Goal: Information Seeking & Learning: Learn about a topic

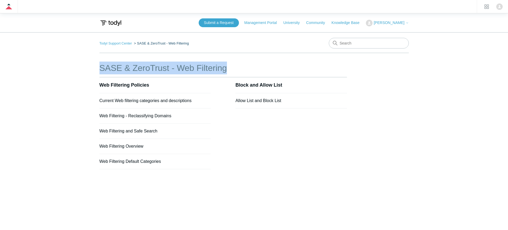
drag, startPoint x: 102, startPoint y: 67, endPoint x: 224, endPoint y: 68, distance: 122.8
click at [224, 68] on main "Todyl Support Center SASE & ZeroTrust - Web Filtering SASE & ZeroTrust - Web Fi…" at bounding box center [254, 135] width 508 height 207
copy h1 "SASE & ZeroTrust - Web Filtering"
click at [127, 98] on link "Current Web filtering categories and descriptions" at bounding box center [145, 100] width 92 height 5
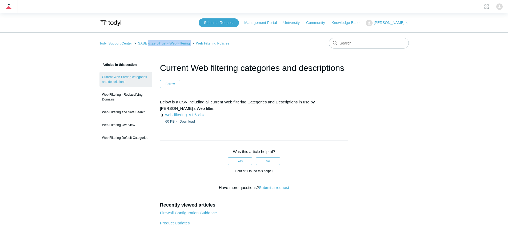
drag, startPoint x: 183, startPoint y: 44, endPoint x: 145, endPoint y: 45, distance: 37.3
click at [145, 45] on ol "Todyl Support Center SASE & ZeroTrust - Web Filtering Web Filtering Policies" at bounding box center [164, 43] width 130 height 6
drag, startPoint x: 247, startPoint y: 44, endPoint x: 187, endPoint y: 44, distance: 60.5
click at [187, 44] on nav "Todyl Support Center SASE & ZeroTrust - Web Filtering Web Filtering Policies" at bounding box center [253, 45] width 309 height 15
copy li "Web Filtering Policies"
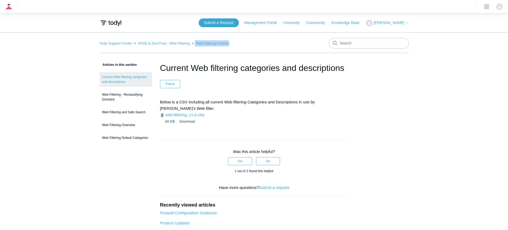
click at [202, 67] on h1 "Current Web filtering categories and descriptions" at bounding box center [254, 68] width 188 height 13
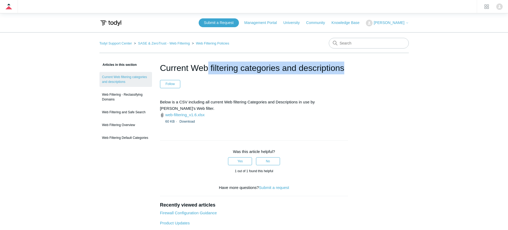
click at [202, 67] on h1 "Current Web filtering categories and descriptions" at bounding box center [254, 68] width 188 height 13
copy header "Current Web filtering categories and descriptions"
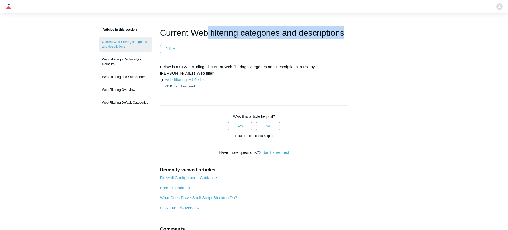
scroll to position [7, 0]
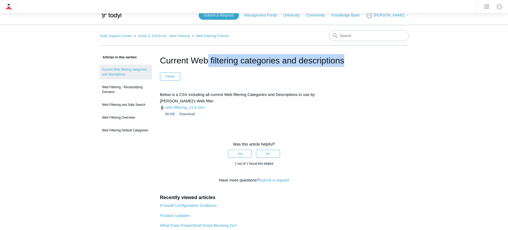
click at [241, 93] on p "Below is a CSV including all current Web filtering Categories and Descriptions …" at bounding box center [254, 97] width 188 height 13
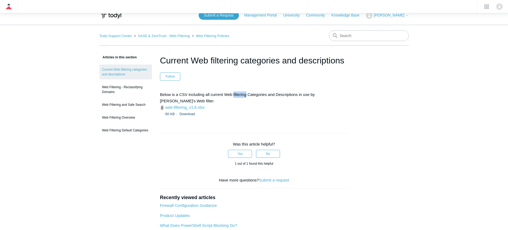
click at [241, 93] on p "Below is a CSV including all current Web filtering Categories and Descriptions …" at bounding box center [254, 97] width 188 height 13
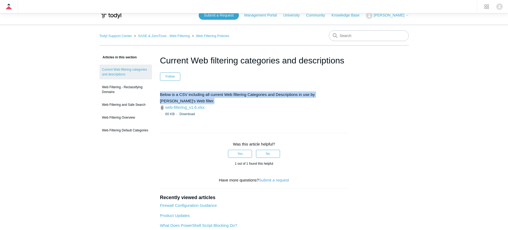
click at [241, 93] on p "Below is a CSV including all current Web filtering Categories and Descriptions …" at bounding box center [254, 97] width 188 height 13
copy div "Below is a CSV including all current Web filtering Categories and Descriptions …"
click at [187, 107] on link "web-filtering_v1.6.xlsx" at bounding box center [184, 107] width 39 height 5
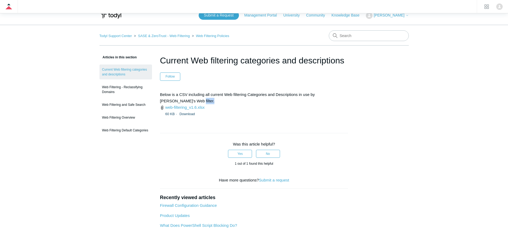
drag, startPoint x: 265, startPoint y: 98, endPoint x: 265, endPoint y: 101, distance: 3.0
click at [265, 101] on p "Below is a CSV including all current Web filtering Categories and Descriptions …" at bounding box center [254, 97] width 188 height 13
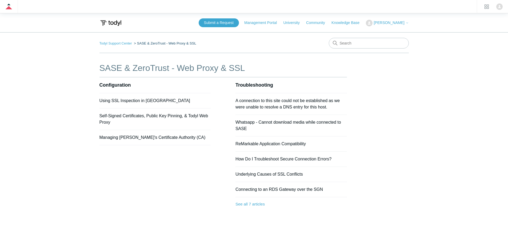
click at [155, 71] on h1 "SASE & ZeroTrust - Web Proxy & SSL" at bounding box center [222, 68] width 247 height 13
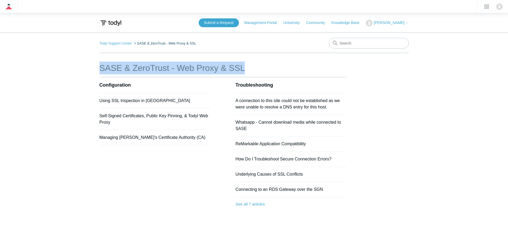
click at [155, 70] on h1 "SASE & ZeroTrust - Web Proxy & SSL" at bounding box center [222, 68] width 247 height 13
copy div "SASE & ZeroTrust - Web Proxy & SSL"
click at [132, 100] on link "Using SSL Inspection in [GEOGRAPHIC_DATA]" at bounding box center [144, 100] width 91 height 5
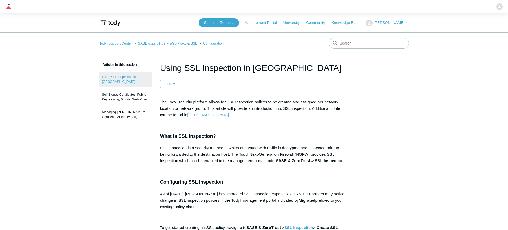
click at [232, 69] on h1 "Using SSL Inspection in [GEOGRAPHIC_DATA]" at bounding box center [254, 68] width 188 height 13
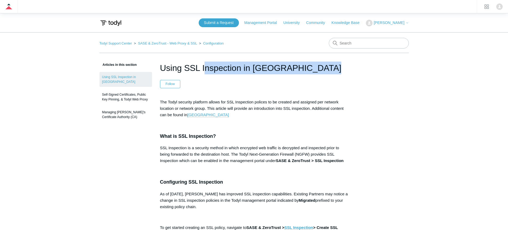
click at [232, 69] on h1 "Using SSL Inspection in [GEOGRAPHIC_DATA]" at bounding box center [254, 68] width 188 height 13
copy header "Using SSL Inspection in Todyl"
click at [199, 103] on p "The Todyl security platform allows for SSL Inspection polices to be created and…" at bounding box center [254, 108] width 188 height 19
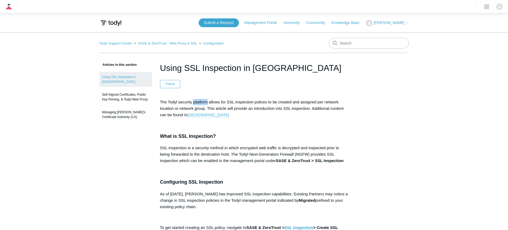
click at [199, 103] on p "The Todyl security platform allows for SSL Inspection polices to be created and…" at bounding box center [254, 108] width 188 height 19
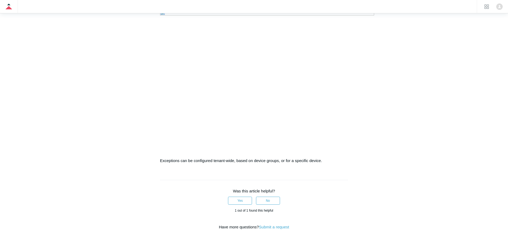
scroll to position [858, 0]
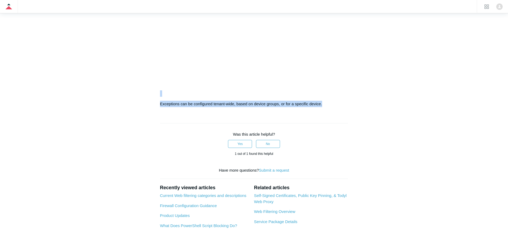
drag, startPoint x: 200, startPoint y: 103, endPoint x: 284, endPoint y: 145, distance: 94.8
copy article "The Todyl security platform allows for SSL Inspection polices to be created and…"
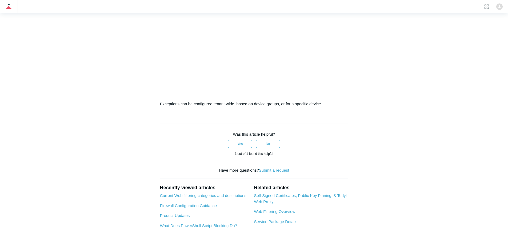
drag, startPoint x: 140, startPoint y: 135, endPoint x: 150, endPoint y: 134, distance: 9.7
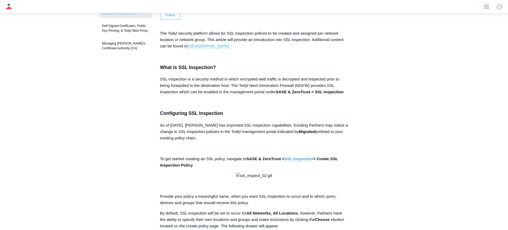
scroll to position [21, 0]
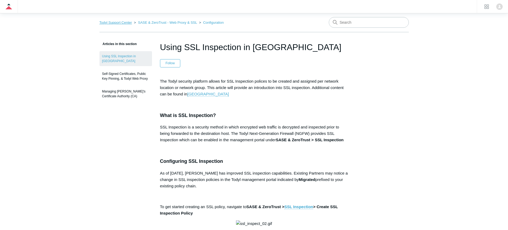
click at [123, 24] on link "Todyl Support Center" at bounding box center [115, 23] width 33 height 4
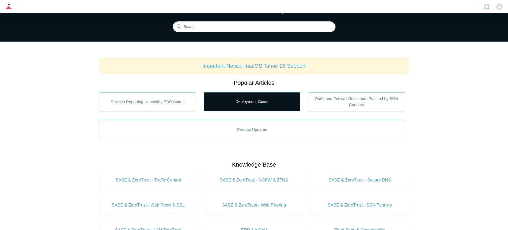
scroll to position [38, 0]
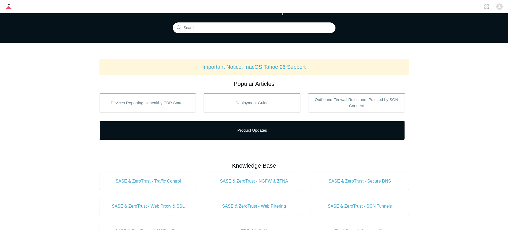
click at [254, 126] on link "Product Updates" at bounding box center [251, 130] width 305 height 19
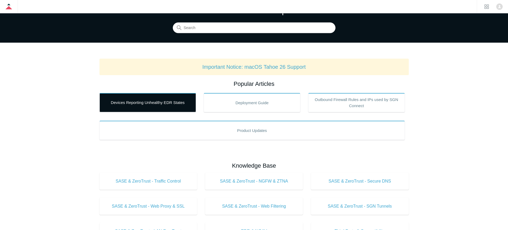
click at [114, 101] on link "Devices Reporting Unhealthy EDR States" at bounding box center [147, 102] width 96 height 19
click at [150, 100] on link "Devices Reporting Unhealthy EDR States" at bounding box center [147, 102] width 96 height 19
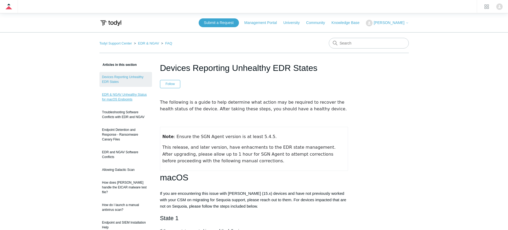
click at [128, 100] on link "EDR & NGAV Unhealthy Status for macOS Endpoints" at bounding box center [125, 97] width 52 height 15
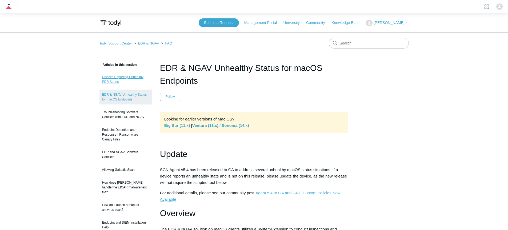
click at [132, 80] on link "Devices Reporting Unhealthy EDR States" at bounding box center [125, 79] width 52 height 15
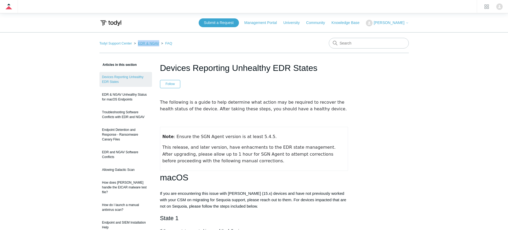
drag, startPoint x: 155, startPoint y: 43, endPoint x: 136, endPoint y: 42, distance: 19.5
click at [136, 42] on li "EDR & NGAV" at bounding box center [146, 43] width 27 height 4
copy link "EDR & NGAV"
click at [193, 72] on h1 "Devices Reporting Unhealthy EDR States" at bounding box center [254, 68] width 188 height 13
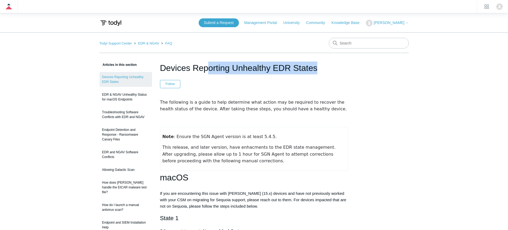
click at [193, 72] on h1 "Devices Reporting Unhealthy EDR States" at bounding box center [254, 68] width 188 height 13
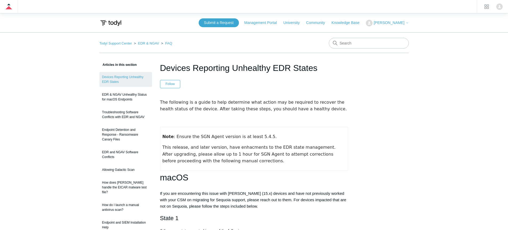
drag, startPoint x: 157, startPoint y: 43, endPoint x: 135, endPoint y: 45, distance: 22.2
click at [135, 45] on ol "Todyl Support Center EDR & NGAV FAQ" at bounding box center [135, 43] width 73 height 6
copy li "EDR & NGAV"
click at [207, 70] on h1 "Devices Reporting Unhealthy EDR States" at bounding box center [254, 68] width 188 height 13
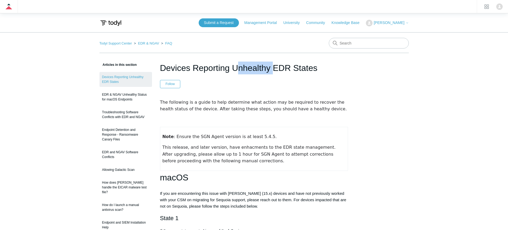
click at [207, 70] on h1 "Devices Reporting Unhealthy EDR States" at bounding box center [254, 68] width 188 height 13
copy header "Devices Reporting Unhealthy EDR States"
click at [177, 100] on span "The following is a guide to help determine what action may be required to recov…" at bounding box center [253, 106] width 187 height 12
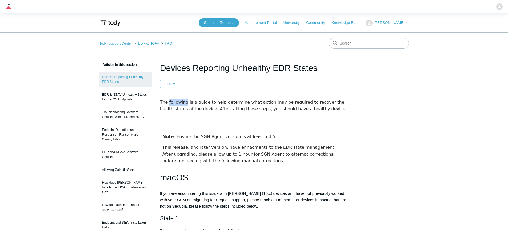
click at [177, 100] on span "The following is a guide to help determine what action may be required to recov…" at bounding box center [253, 106] width 187 height 12
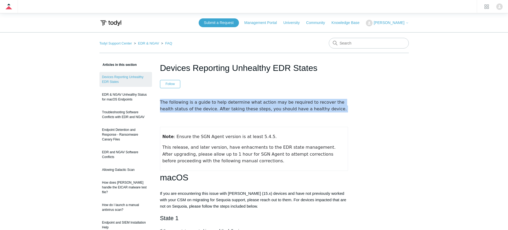
drag, startPoint x: 177, startPoint y: 100, endPoint x: 246, endPoint y: 107, distance: 69.3
click at [246, 107] on span "The following is a guide to help determine what action may be required to recov…" at bounding box center [253, 106] width 187 height 12
copy div "The following is a guide to help determine what action may be required to recov…"
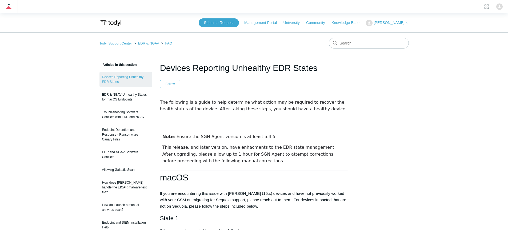
click at [170, 118] on p at bounding box center [254, 119] width 188 height 6
click at [169, 102] on span "The following is a guide to help determine what action may be required to recov…" at bounding box center [253, 106] width 187 height 12
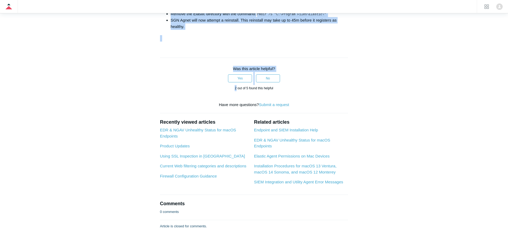
scroll to position [920, 0]
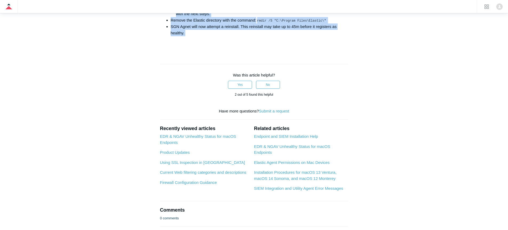
drag, startPoint x: 169, startPoint y: 102, endPoint x: 191, endPoint y: 45, distance: 60.9
copy div "The following is a guide to help determine what action may be required to recov…"
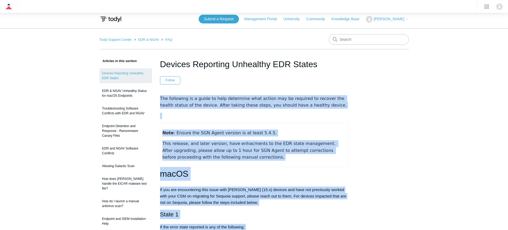
scroll to position [0, 0]
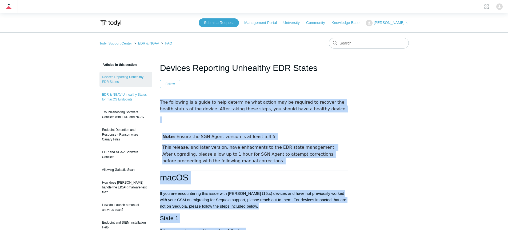
click at [127, 98] on link "EDR & NGAV Unhealthy Status for macOS Endpoints" at bounding box center [125, 97] width 52 height 15
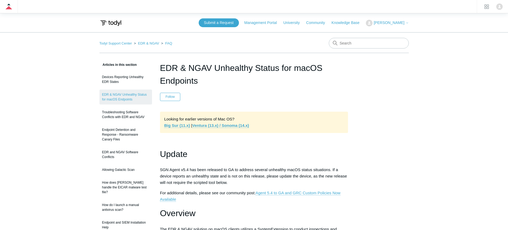
click at [195, 66] on h1 "EDR & NGAV Unhealthy Status for macOS Endpoints" at bounding box center [254, 75] width 188 height 26
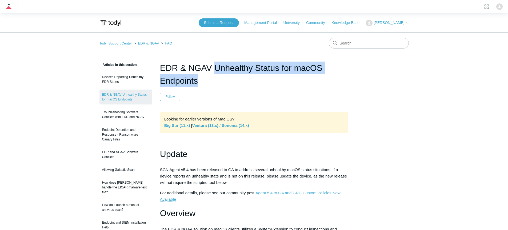
click at [195, 66] on h1 "EDR & NGAV Unhealthy Status for macOS Endpoints" at bounding box center [254, 75] width 188 height 26
copy header "EDR & NGAV Unhealthy Status for macOS Endpoints"
click at [177, 156] on h1 "Update" at bounding box center [254, 154] width 188 height 14
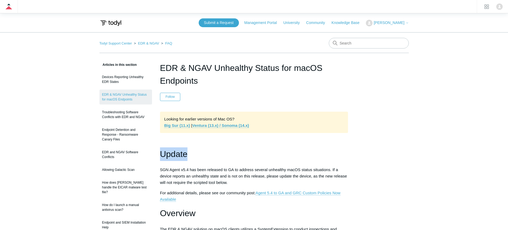
click at [177, 156] on h1 "Update" at bounding box center [254, 154] width 188 height 14
click at [179, 156] on h1 "Update" at bounding box center [254, 154] width 188 height 14
click at [196, 118] on div "Looking for earlier versions of Mac OS? Big Sur (11.x) | Ventura (13.x) / Sonom…" at bounding box center [254, 122] width 188 height 21
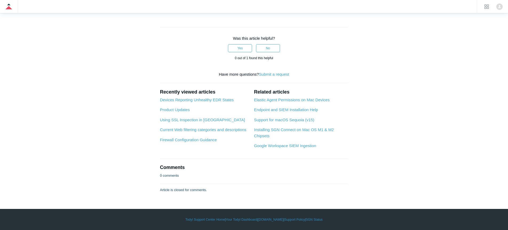
scroll to position [815, 0]
drag, startPoint x: 196, startPoint y: 118, endPoint x: 276, endPoint y: 153, distance: 87.6
copy div "Looking for earlier versions of Mac OS? Big Sur (11.x) | Ventura (13.x) / Sonom…"
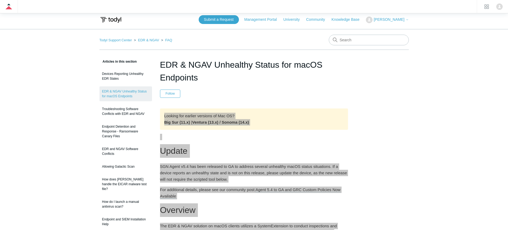
scroll to position [0, 0]
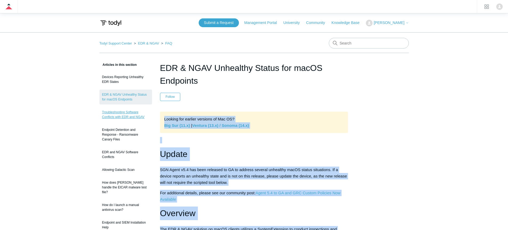
click at [127, 114] on link "Troubleshooting Software Conflicts with EDR and NGAV" at bounding box center [125, 114] width 52 height 15
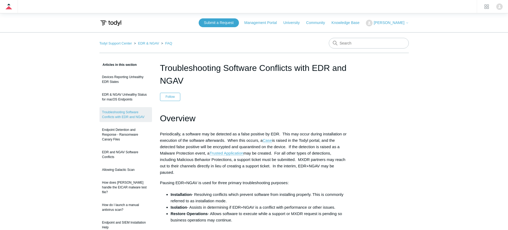
click at [218, 65] on h1 "Troubleshooting Software Conflicts with EDR and NGAV" at bounding box center [254, 75] width 188 height 26
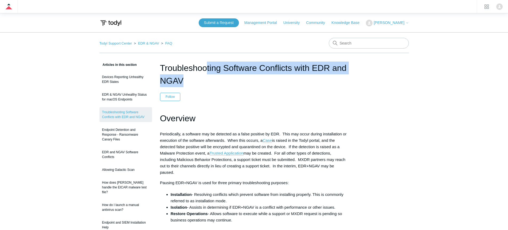
click at [218, 65] on h1 "Troubleshooting Software Conflicts with EDR and NGAV" at bounding box center [254, 75] width 188 height 26
copy header "Troubleshooting Software Conflicts with EDR and NGAV"
click at [173, 122] on h1 "Overview" at bounding box center [254, 119] width 188 height 14
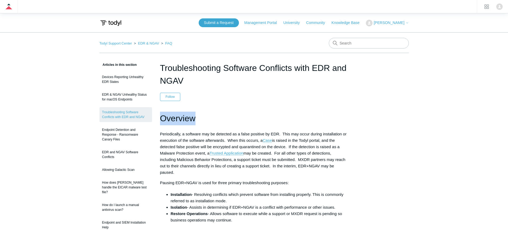
click at [173, 123] on h1 "Overview" at bounding box center [254, 119] width 188 height 14
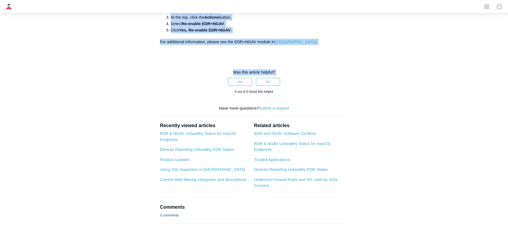
scroll to position [411, 0]
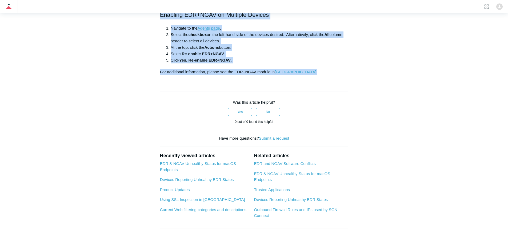
drag, startPoint x: 173, startPoint y: 123, endPoint x: 305, endPoint y: 81, distance: 138.6
copy article "Overview Periodically, a software may be detected as a false positive by EDR. T…"
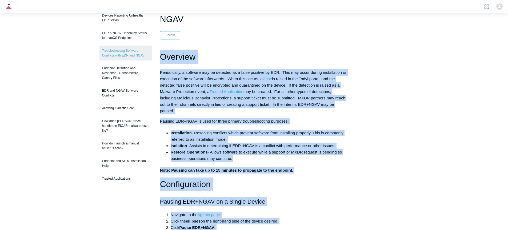
scroll to position [0, 0]
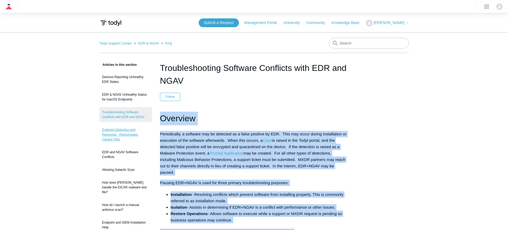
click at [101, 129] on link "Endpoint Detention and Response - Ransomware Canary Files" at bounding box center [125, 135] width 52 height 20
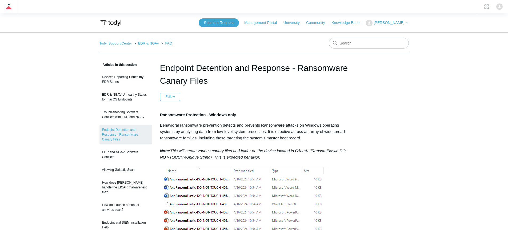
click at [209, 69] on h1 "Endpoint Detention and Response - Ransomware Canary Files" at bounding box center [254, 75] width 188 height 26
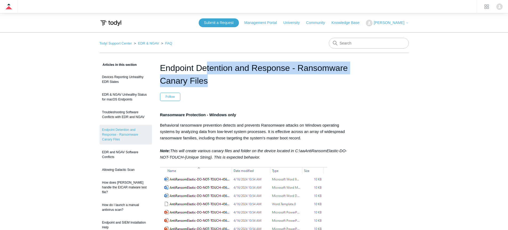
click at [209, 69] on h1 "Endpoint Detention and Response - Ransomware Canary Files" at bounding box center [254, 75] width 188 height 26
copy header "Endpoint Detention and Response - Ransomware Canary Files"
click at [163, 113] on strong "Ransomware Protection -" at bounding box center [184, 114] width 48 height 5
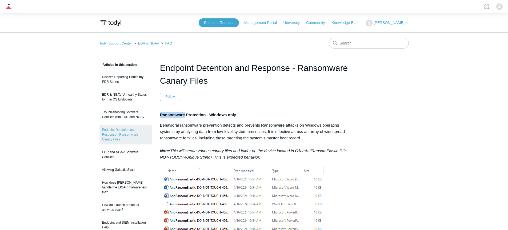
click at [163, 113] on strong "Ransomware Protection -" at bounding box center [184, 114] width 48 height 5
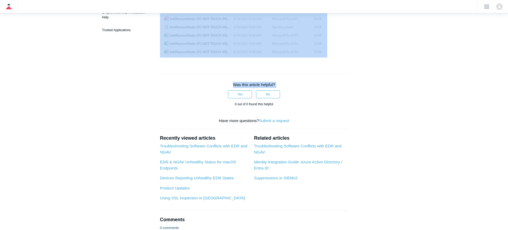
scroll to position [205, 0]
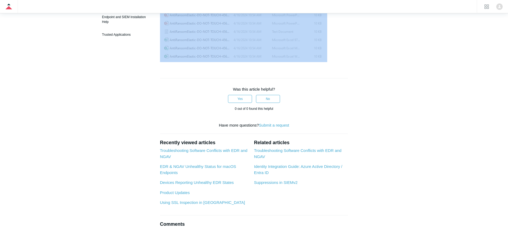
drag, startPoint x: 163, startPoint y: 113, endPoint x: 338, endPoint y: 56, distance: 184.2
copy article "Ransomware Protection - Windows only Behavioral ransomware prevention detects a…"
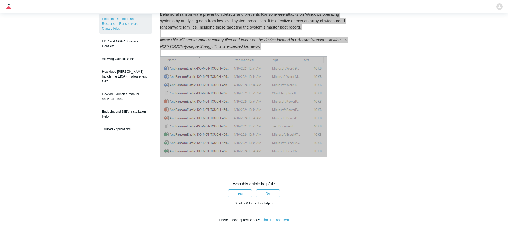
scroll to position [49, 0]
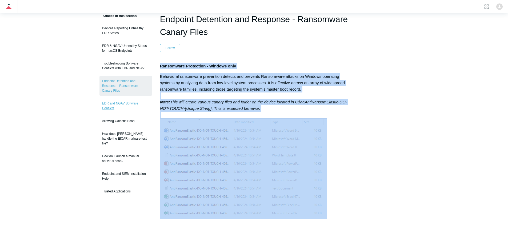
click at [133, 100] on link "EDR and NGAV Software Conflicts" at bounding box center [125, 105] width 52 height 15
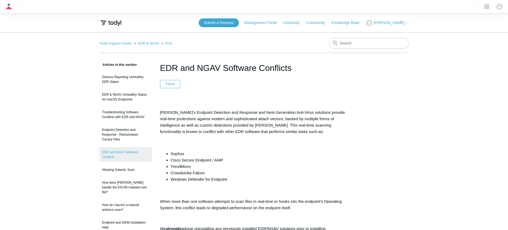
click at [209, 69] on h1 "EDR and NGAV Software Conflicts" at bounding box center [254, 68] width 188 height 13
copy header "EDR and NGAV Software Conflicts"
click at [187, 113] on p "Todyl's Endpoint Detection and Response and Next-Generation Anti-Virus solution…" at bounding box center [254, 122] width 188 height 26
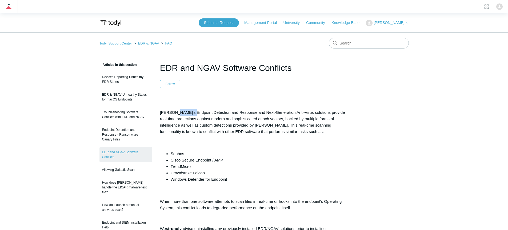
click at [187, 113] on p "Todyl's Endpoint Detection and Response and Next-Generation Anti-Virus solution…" at bounding box center [254, 122] width 188 height 26
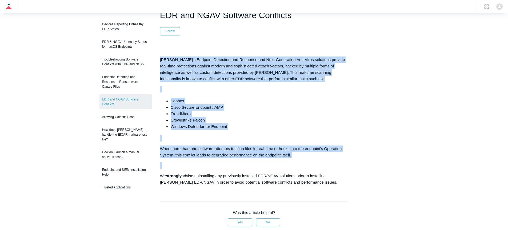
scroll to position [98, 0]
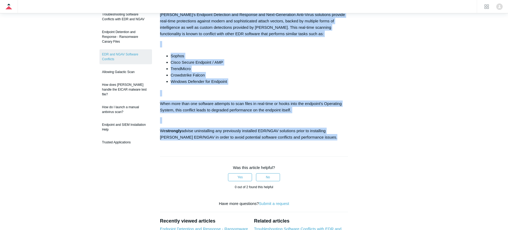
drag, startPoint x: 187, startPoint y: 113, endPoint x: 222, endPoint y: 133, distance: 40.4
click at [222, 133] on div "Todyl's Endpoint Detection and Response and Next-Generation Anti-Virus solution…" at bounding box center [254, 70] width 188 height 139
click at [123, 67] on link "Allowing Galactic Scan" at bounding box center [125, 72] width 52 height 10
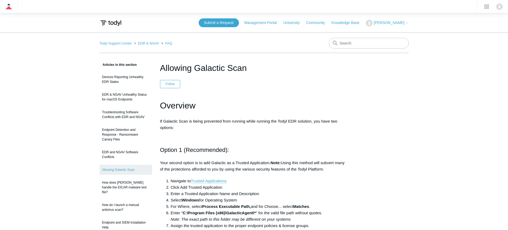
click at [193, 71] on h1 "Allowing Galactic Scan" at bounding box center [254, 68] width 188 height 13
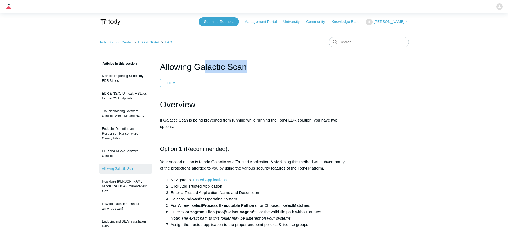
click at [228, 64] on h1 "Allowing Galactic Scan" at bounding box center [254, 66] width 188 height 13
copy header "Allowing Galactic Scan"
click at [183, 103] on h1 "Overview" at bounding box center [254, 105] width 188 height 14
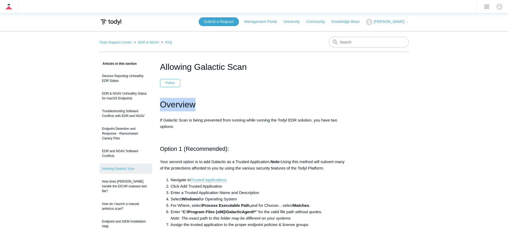
click at [183, 103] on h1 "Overview" at bounding box center [254, 105] width 188 height 14
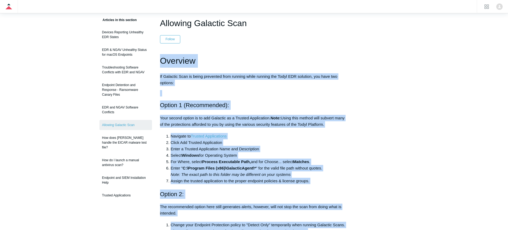
scroll to position [171, 0]
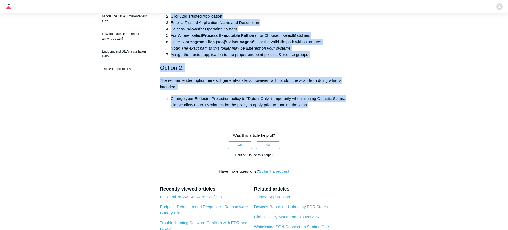
drag, startPoint x: 183, startPoint y: 103, endPoint x: 252, endPoint y: 105, distance: 69.3
click at [252, 105] on div "Overview If Galactic Scan is being prevented from running while running the Tod…" at bounding box center [254, 18] width 188 height 181
copy article "Overview If Galactic Scan is being prevented from running while running the Tod…"
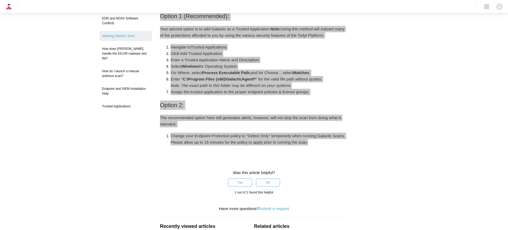
scroll to position [131, 0]
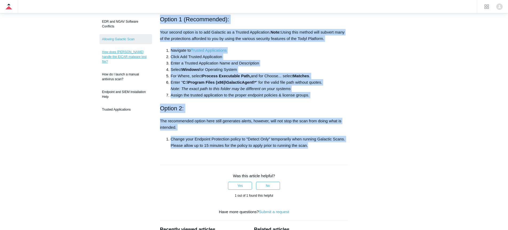
click at [124, 47] on link "How does [PERSON_NAME] handle the EICAR malware test file?" at bounding box center [125, 57] width 52 height 20
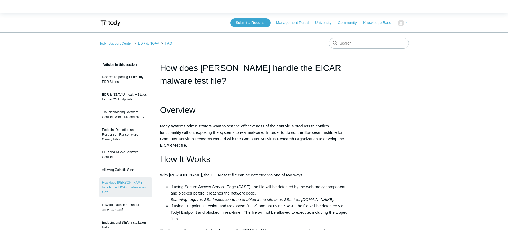
click at [233, 72] on h1 "How does [PERSON_NAME] handle the EICAR malware test file?" at bounding box center [254, 75] width 188 height 26
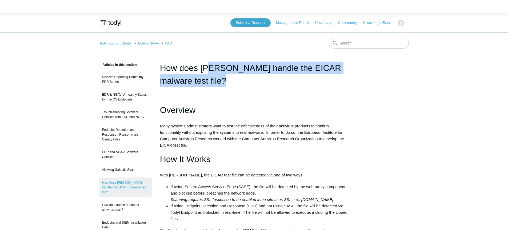
click at [233, 72] on h1 "How does [PERSON_NAME] handle the EICAR malware test file?" at bounding box center [254, 75] width 188 height 26
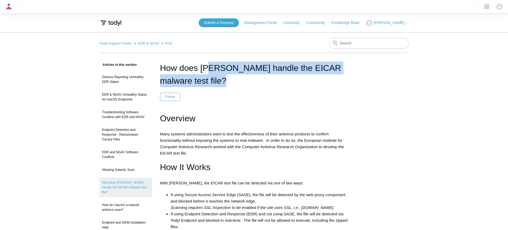
copy header "How does [PERSON_NAME] handle the EICAR malware test file?"
click at [174, 112] on h1 "Overview" at bounding box center [254, 119] width 188 height 14
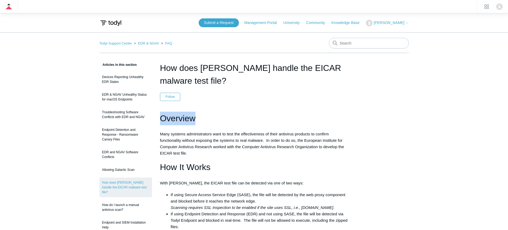
click at [174, 112] on h1 "Overview" at bounding box center [254, 119] width 188 height 14
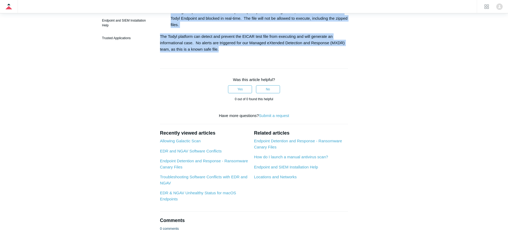
scroll to position [202, 0]
drag, startPoint x: 174, startPoint y: 111, endPoint x: 236, endPoint y: 45, distance: 91.1
copy article "Overview Many systems administrators want to test the effectiveness of their an…"
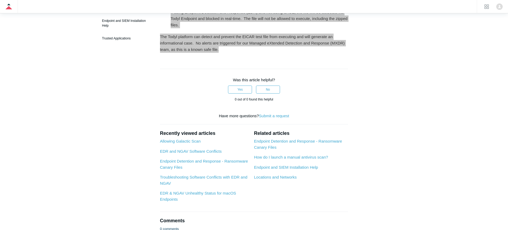
scroll to position [88, 0]
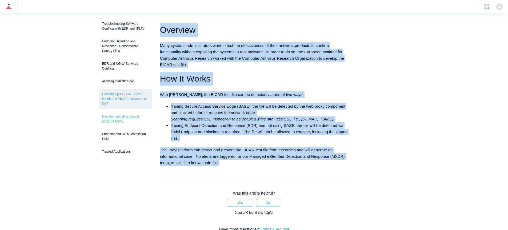
click at [130, 111] on link "How do I launch a manual antivirus scan?" at bounding box center [125, 118] width 52 height 15
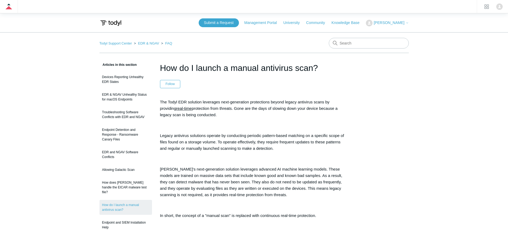
click at [207, 73] on h1 "How do I launch a manual antivirus scan?" at bounding box center [254, 68] width 188 height 13
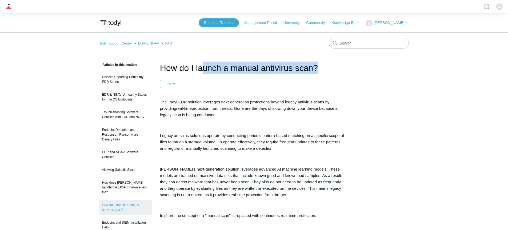
click at [207, 73] on h1 "How do I launch a manual antivirus scan?" at bounding box center [254, 68] width 188 height 13
copy header "How do I launch a manual antivirus scan?"
click at [187, 105] on p "The Todyl EDR solution leverages next-generation protections beyond legacy anti…" at bounding box center [254, 108] width 188 height 19
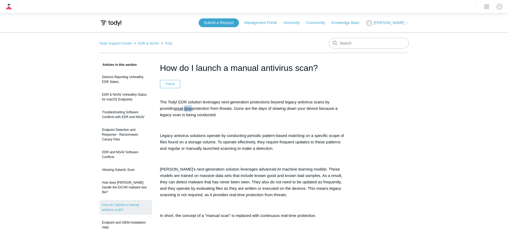
click at [187, 105] on p "The Todyl EDR solution leverages next-generation protections beyond legacy anti…" at bounding box center [254, 108] width 188 height 19
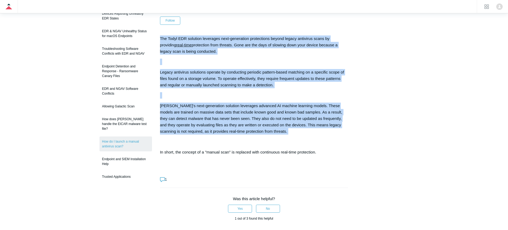
scroll to position [96, 0]
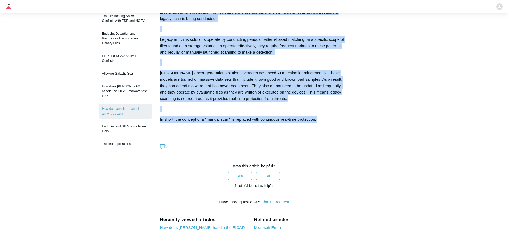
drag, startPoint x: 187, startPoint y: 105, endPoint x: 225, endPoint y: 114, distance: 38.4
click at [224, 114] on div "The Todyl EDR solution leverages next-generation protections beyond legacy anti…" at bounding box center [254, 68] width 188 height 130
copy div "The Todyl EDR solution leverages next-generation protections beyond legacy anti…"
click at [116, 121] on link "Endpoint and SIEM Installation Help" at bounding box center [125, 128] width 52 height 15
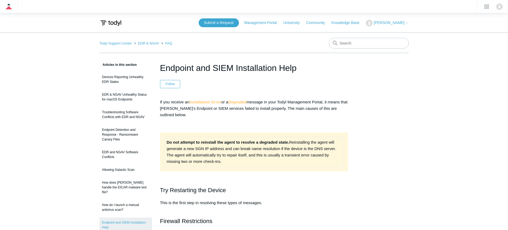
click at [192, 69] on h1 "Endpoint and SIEM Installation Help" at bounding box center [254, 68] width 188 height 13
copy header "Endpoint and SIEM Installation Help"
click at [179, 101] on p "If you receive an Installation Error or a Degraded message in your Todyl Manage…" at bounding box center [254, 108] width 188 height 19
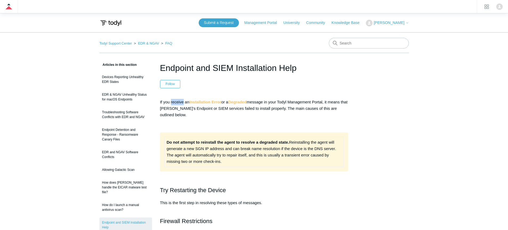
click at [179, 101] on p "If you receive an Installation Error or a Degraded message in your Todyl Manage…" at bounding box center [254, 108] width 188 height 19
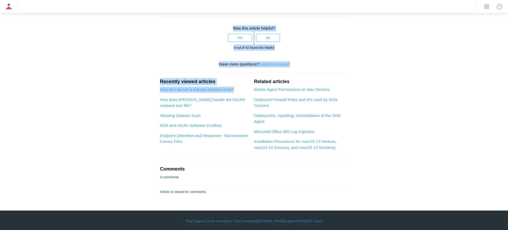
scroll to position [523, 0]
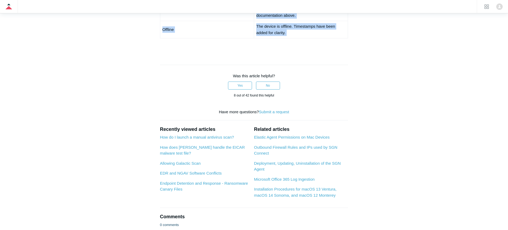
drag, startPoint x: 179, startPoint y: 101, endPoint x: 318, endPoint y: 34, distance: 154.4
copy div "If you receive an Installation Error or a Degraded message in your Todyl Manage…"
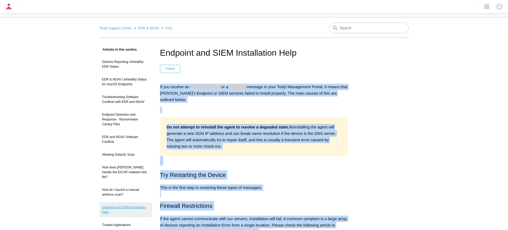
scroll to position [62, 0]
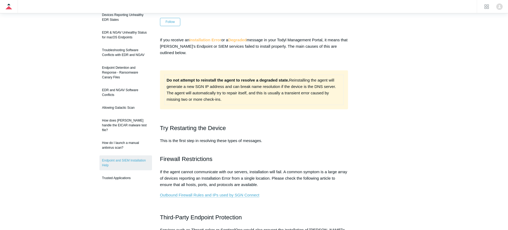
click at [123, 152] on ul "Devices Reporting Unhealthy EDR States EDR & NGAV Unhealthy Status for macOS En…" at bounding box center [125, 96] width 52 height 173
click at [123, 173] on link "Trusted Applications" at bounding box center [125, 178] width 52 height 10
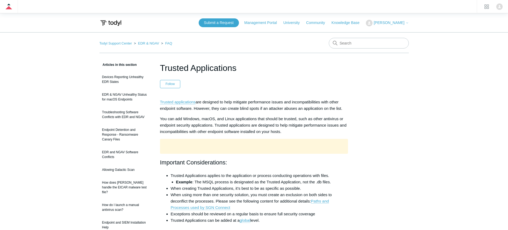
click at [208, 68] on h1 "Trusted Applications" at bounding box center [254, 68] width 188 height 13
copy header "Trusted Applications"
click at [202, 102] on p "Trusted applications are designed to help mitigate performance issues and incom…" at bounding box center [254, 105] width 188 height 13
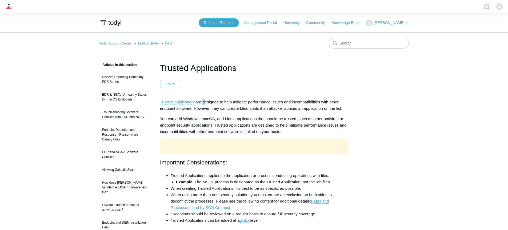
click at [202, 102] on p "Trusted applications are designed to help mitigate performance issues and incom…" at bounding box center [254, 105] width 188 height 13
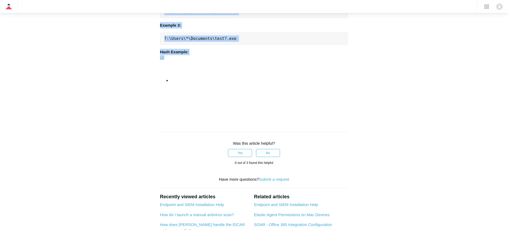
scroll to position [620, 0]
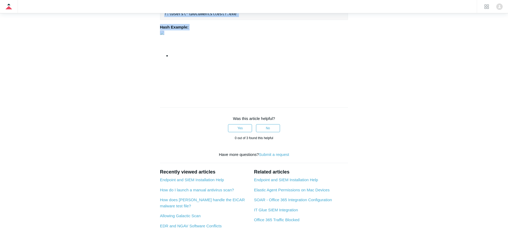
drag, startPoint x: 202, startPoint y: 102, endPoint x: 243, endPoint y: 120, distance: 45.0
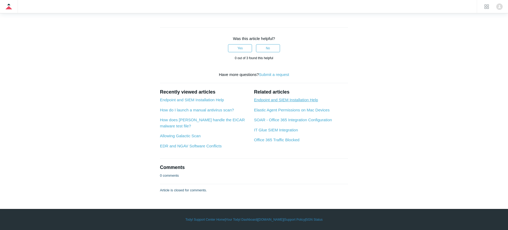
scroll to position [804, 0]
copy div "Trusted applications are designed to help mitigate performance issues and incom…"
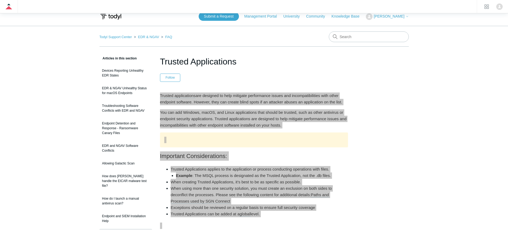
scroll to position [0, 0]
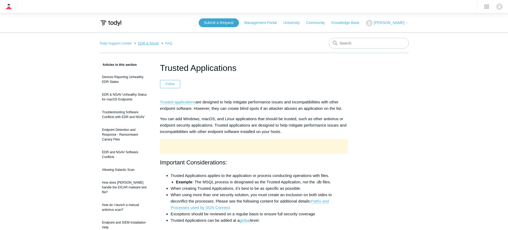
click at [149, 45] on ol "Todyl Support Center EDR & NGAV FAQ" at bounding box center [135, 43] width 73 height 6
click at [149, 44] on link "EDR & NGAV" at bounding box center [148, 43] width 21 height 4
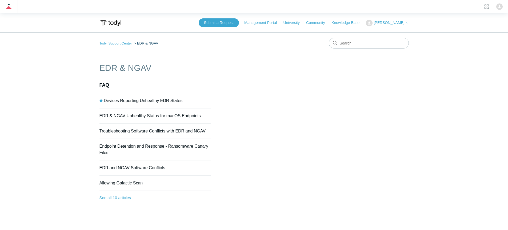
click at [124, 40] on ol "Todyl Support Center EDR & NGAV" at bounding box center [128, 43] width 59 height 6
click at [124, 41] on link "Todyl Support Center" at bounding box center [115, 43] width 33 height 4
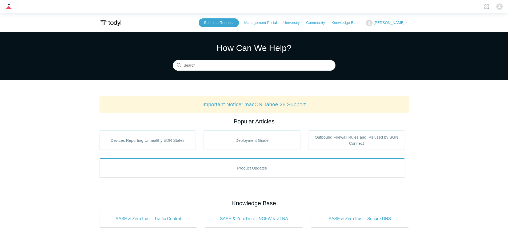
scroll to position [47, 0]
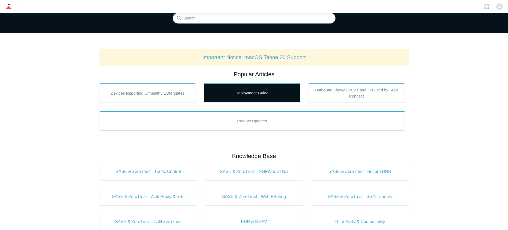
click at [237, 94] on link "Deployment Guide" at bounding box center [252, 92] width 96 height 19
click at [235, 92] on link "Deployment Guide" at bounding box center [252, 92] width 96 height 19
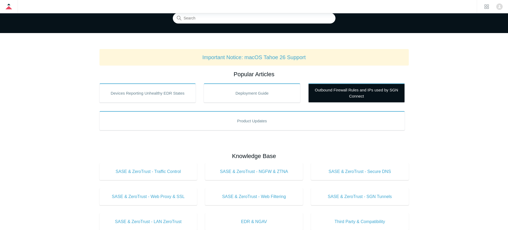
click at [356, 85] on link "Outbound Firewall Rules and IPs used by SGN Connect" at bounding box center [356, 92] width 96 height 19
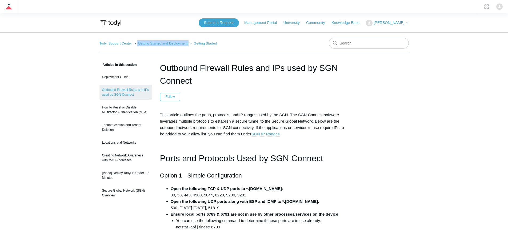
drag, startPoint x: 135, startPoint y: 44, endPoint x: 185, endPoint y: 44, distance: 49.6
click at [185, 44] on ol "Todyl Support Center Getting Started and Deployment Getting Started" at bounding box center [157, 43] width 117 height 6
copy li "Getting Started and Deployment"
drag, startPoint x: 208, startPoint y: 44, endPoint x: 189, endPoint y: 46, distance: 19.0
click at [189, 46] on nav "Todyl Support Center Getting Started and Deployment Getting Started" at bounding box center [253, 45] width 309 height 15
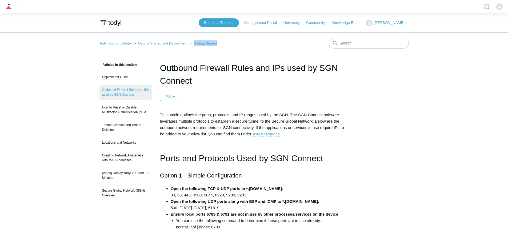
copy link "Getting Started"
click at [178, 77] on h1 "Outbound Firewall Rules and IPs used by SGN Connect" at bounding box center [254, 75] width 188 height 26
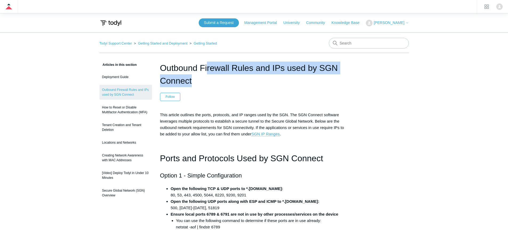
click at [178, 77] on h1 "Outbound Firewall Rules and IPs used by SGN Connect" at bounding box center [254, 75] width 188 height 26
copy header "Outbound Firewall Rules and IPs used by SGN Connect"
click at [178, 118] on p "This article outlines the ports, protocols, and IP ranges used by the SGN. The …" at bounding box center [254, 125] width 188 height 26
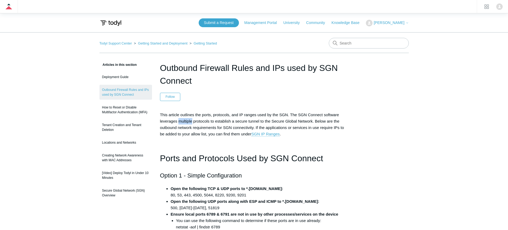
click at [178, 118] on p "This article outlines the ports, protocols, and IP ranges used by the SGN. The …" at bounding box center [254, 125] width 188 height 26
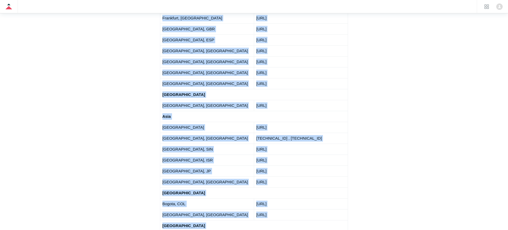
scroll to position [965, 0]
drag, startPoint x: 178, startPoint y: 118, endPoint x: 311, endPoint y: 192, distance: 152.4
copy div "This article outlines the ports, protocols, and IP ranges used by the SGN. The …"
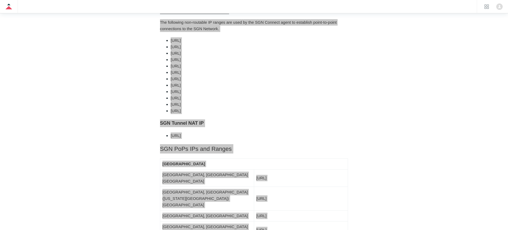
scroll to position [0, 0]
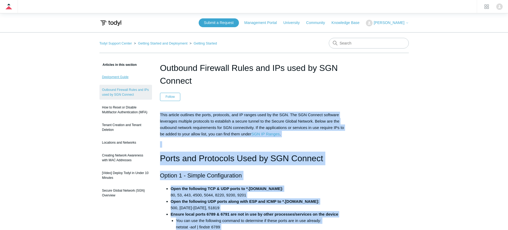
click at [119, 77] on link "Deployment Guide" at bounding box center [125, 77] width 52 height 10
click at [132, 110] on link "How to Reset or Disable Multifactor Authentication (MFA)" at bounding box center [125, 109] width 52 height 15
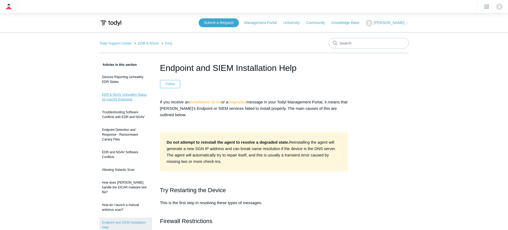
scroll to position [62, 0]
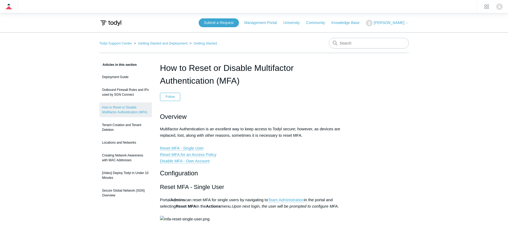
click at [208, 71] on h1 "How to Reset or Disable Multifactor Authentication (MFA)" at bounding box center [254, 75] width 188 height 26
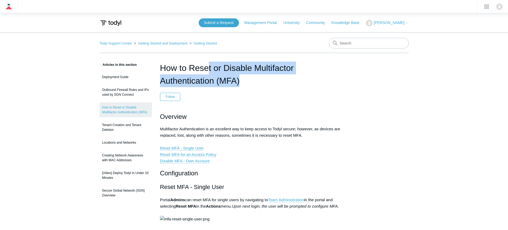
click at [208, 71] on h1 "How to Reset or Disable Multifactor Authentication (MFA)" at bounding box center [254, 75] width 188 height 26
copy header "How to Reset or Disable Multifactor Authentication (MFA)"
click at [209, 121] on p "Overview" at bounding box center [254, 117] width 188 height 10
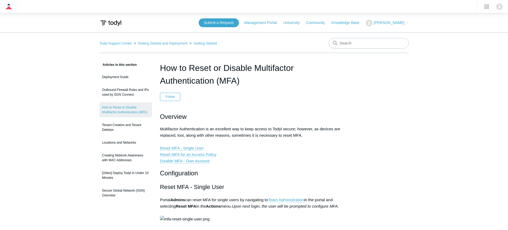
click at [208, 121] on p "Overview" at bounding box center [254, 117] width 188 height 10
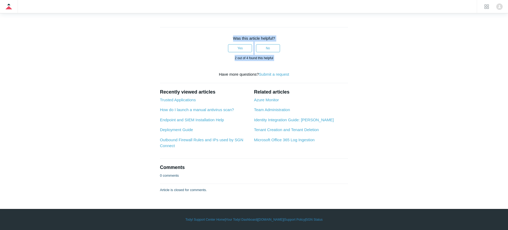
scroll to position [423, 0]
drag, startPoint x: 208, startPoint y: 121, endPoint x: 261, endPoint y: 73, distance: 71.1
copy article "Loremips Dolorsitame Consecteturadi el se doeiusmod tem in utla etdolo ma Aliqu…"
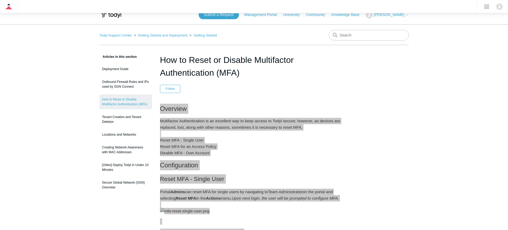
scroll to position [0, 0]
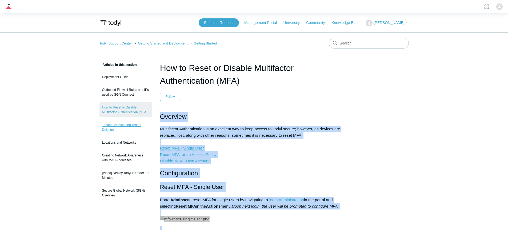
click at [114, 125] on link "Tenant Creation and Tenant Deletion" at bounding box center [125, 127] width 52 height 15
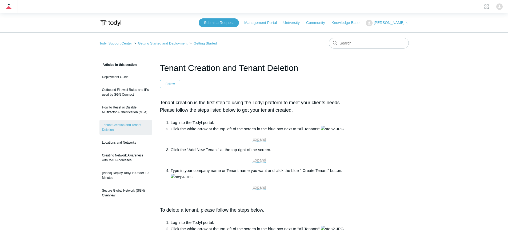
click at [207, 70] on h1 "Tenant Creation and Tenant Deletion" at bounding box center [254, 68] width 188 height 13
click at [213, 68] on h1 "Tenant Creation and Tenant Deletion" at bounding box center [254, 68] width 188 height 13
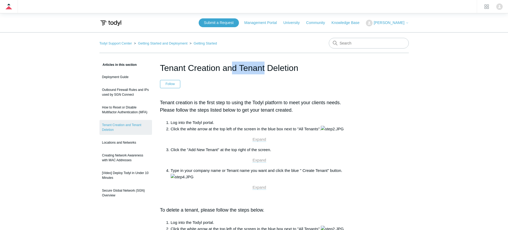
click at [213, 68] on h1 "Tenant Creation and Tenant Deletion" at bounding box center [254, 68] width 188 height 13
click at [190, 99] on p "Tenant creation is the first step to using the Todyl platform to meet your clie…" at bounding box center [254, 106] width 188 height 15
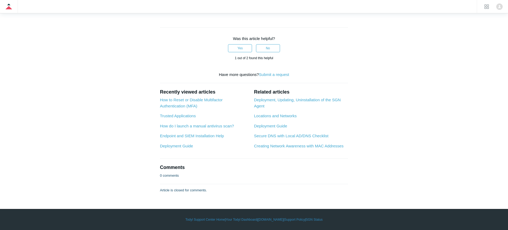
scroll to position [789, 0]
drag, startPoint x: 190, startPoint y: 99, endPoint x: 252, endPoint y: 100, distance: 61.3
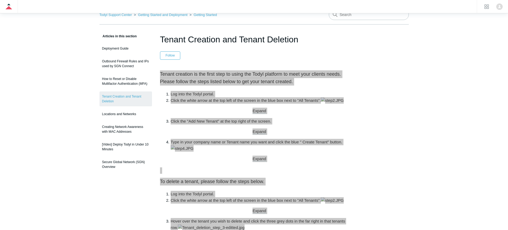
scroll to position [0, 0]
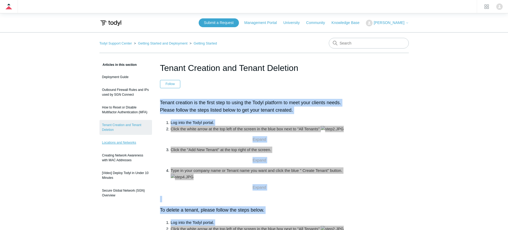
click at [123, 141] on link "Locations and Networks" at bounding box center [125, 142] width 52 height 10
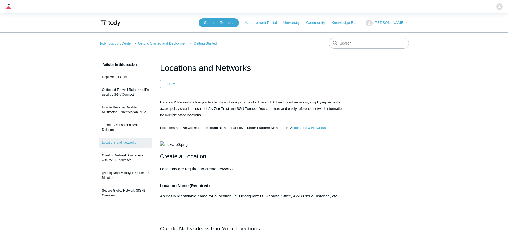
click at [210, 72] on h1 "Locations and Networks" at bounding box center [254, 68] width 188 height 13
copy header "Locations and Networks"
click at [177, 102] on span "Location & Networks allow you to identify and assign names to different LAN and…" at bounding box center [252, 115] width 184 height 30
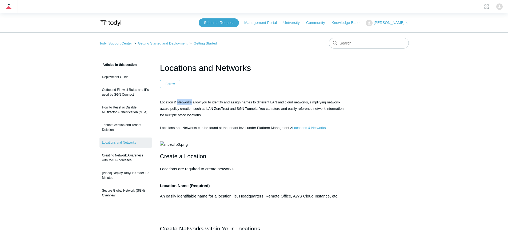
click at [177, 102] on span "Location & Networks allow you to identify and assign names to different LAN and…" at bounding box center [252, 115] width 184 height 30
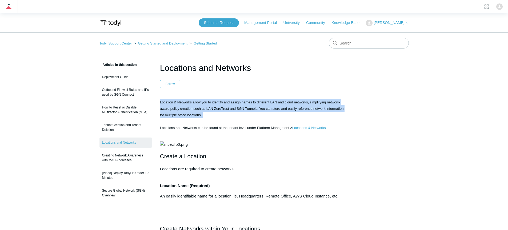
click at [177, 102] on span "Location & Networks allow you to identify and assign names to different LAN and…" at bounding box center [252, 115] width 184 height 30
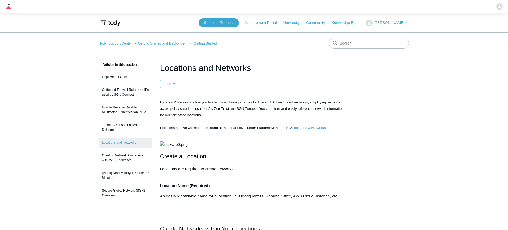
click at [177, 102] on span "Location & Networks allow you to identify and assign names to different LAN and…" at bounding box center [252, 115] width 184 height 30
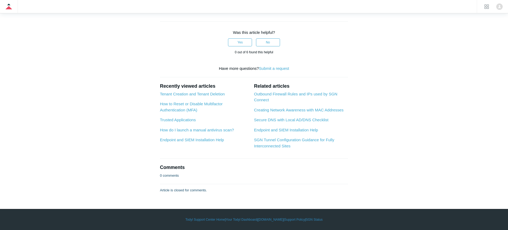
scroll to position [528, 0]
drag, startPoint x: 177, startPoint y: 102, endPoint x: 257, endPoint y: 101, distance: 80.2
copy div "Location & Networks allow you to identify and assign names to different LAN and…"
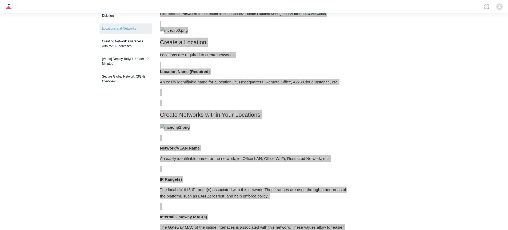
scroll to position [0, 0]
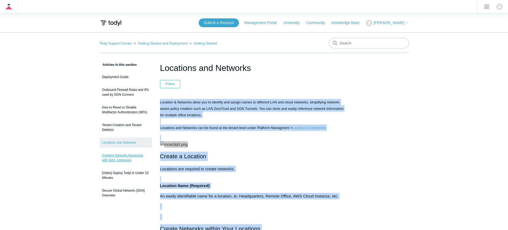
click at [119, 156] on link "Creating Network Awareness with MAC Addresses" at bounding box center [125, 157] width 52 height 15
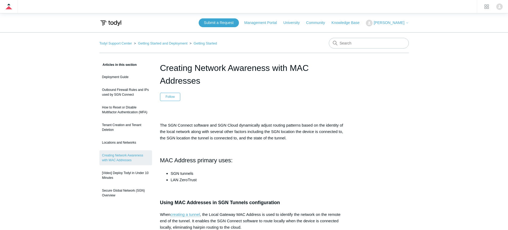
click at [203, 64] on h1 "Creating Network Awareness with MAC Addresses" at bounding box center [254, 75] width 188 height 26
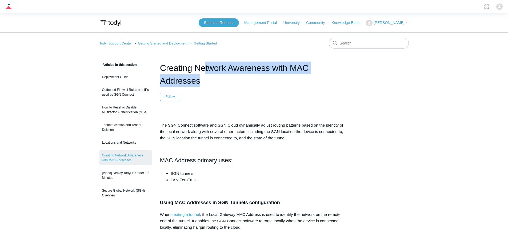
click at [203, 64] on h1 "Creating Network Awareness with MAC Addresses" at bounding box center [254, 75] width 188 height 26
copy header "Creating Network Awareness with MAC Addresses"
click at [179, 131] on p "The SGN Connect software and SGN Cloud dynamically adjust routing patterns base…" at bounding box center [254, 131] width 188 height 19
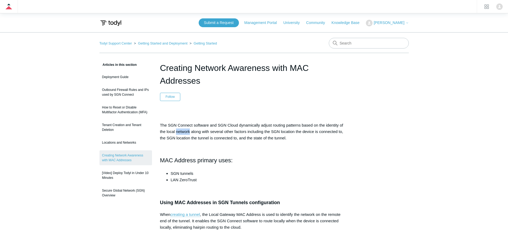
click at [179, 131] on p "The SGN Connect software and SGN Cloud dynamically adjust routing patterns base…" at bounding box center [254, 131] width 188 height 19
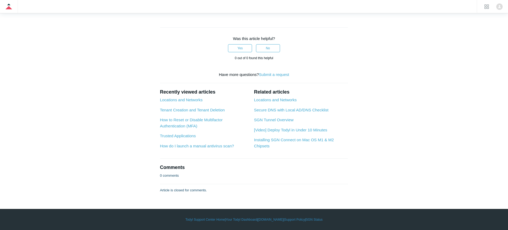
scroll to position [517, 0]
drag, startPoint x: 179, startPoint y: 131, endPoint x: 225, endPoint y: 104, distance: 53.1
copy article "Lor IPS Dolorsi ametcons adi ELI Seddo eiusmodtemp incidi utlabor etdolore magn…"
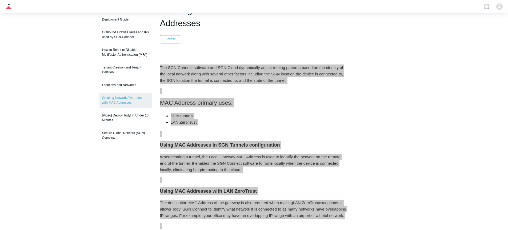
scroll to position [0, 0]
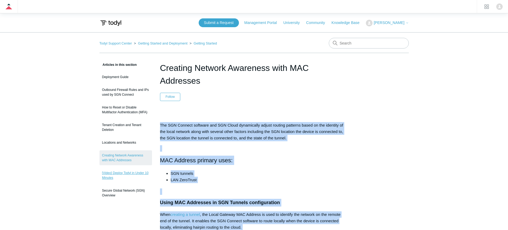
click at [117, 171] on link "[Video] Deploy Todyl in Under 10 Minutes" at bounding box center [125, 175] width 52 height 15
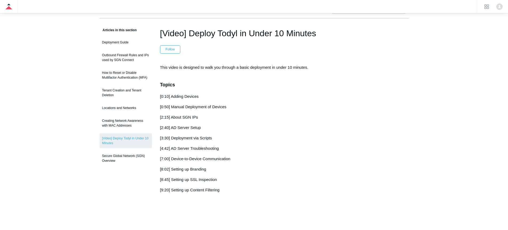
scroll to position [11, 0]
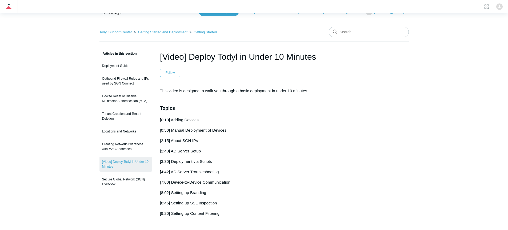
click at [235, 62] on h1 "[Video] Deploy Todyl in Under 10 Minutes" at bounding box center [254, 56] width 188 height 13
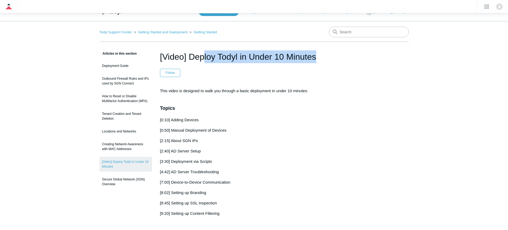
drag, startPoint x: 235, startPoint y: 62, endPoint x: 288, endPoint y: 63, distance: 52.8
click at [241, 65] on header "[Video] Deploy Todyl in Under 10 Minutes Follow Not yet followed by anyone" at bounding box center [254, 63] width 188 height 27
click at [168, 88] on p "This video is designed to walk you through a basic deployment in under 10 minut…" at bounding box center [254, 94] width 188 height 13
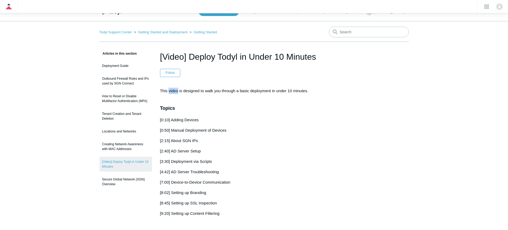
click at [168, 88] on p "This video is designed to walk you through a basic deployment in under 10 minut…" at bounding box center [254, 94] width 188 height 13
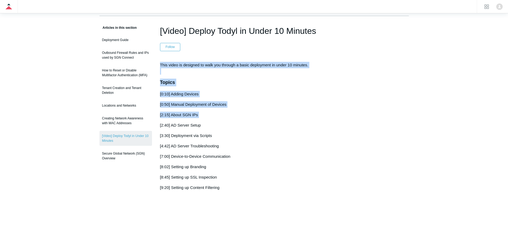
scroll to position [184, 0]
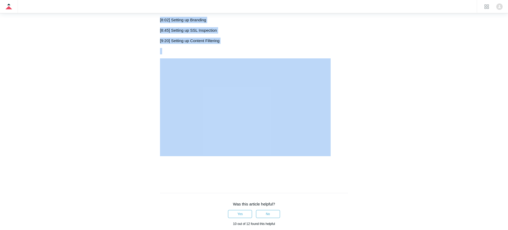
drag, startPoint x: 168, startPoint y: 88, endPoint x: 196, endPoint y: 109, distance: 35.2
click at [124, 55] on div "Articles in this section Deployment Guide Outbound Firewall Rules and IPs used …" at bounding box center [253, 121] width 309 height 487
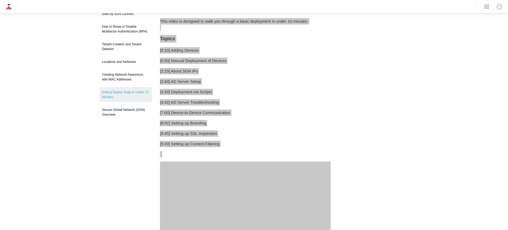
scroll to position [0, 0]
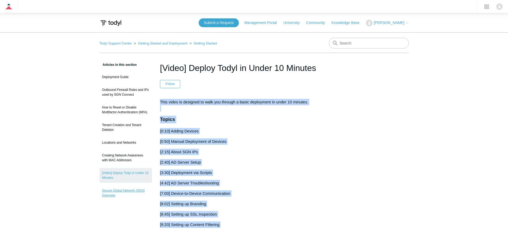
click at [116, 187] on link "Secure Global Network (SGN) Overview" at bounding box center [125, 192] width 52 height 15
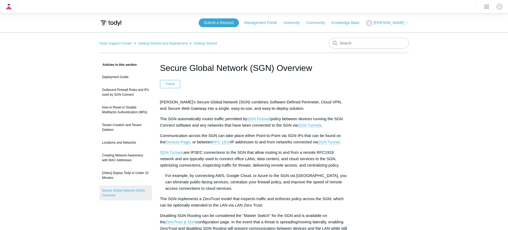
click at [224, 62] on h1 "Secure Global Network (SGN) Overview" at bounding box center [254, 68] width 188 height 13
copy header "Secure Global Network (SGN) Overview"
click at [175, 104] on p "Todyl's Secure Global Network (SGN) combines Software-Defined Perimeter, Cloud …" at bounding box center [254, 105] width 188 height 13
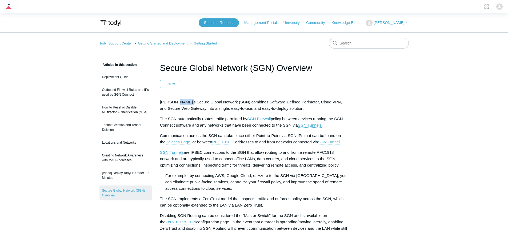
click at [175, 104] on p "Todyl's Secure Global Network (SGN) combines Software-Defined Perimeter, Cloud …" at bounding box center [254, 105] width 188 height 13
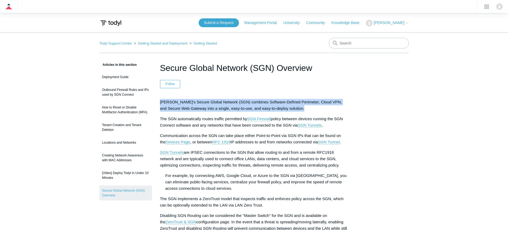
click at [175, 104] on p "Todyl's Secure Global Network (SGN) combines Software-Defined Perimeter, Cloud …" at bounding box center [254, 105] width 188 height 13
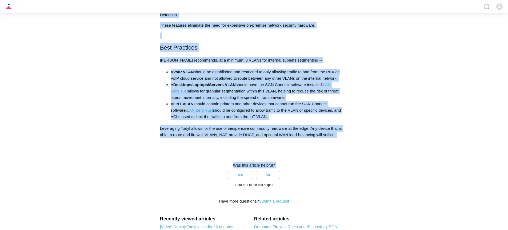
scroll to position [309, 0]
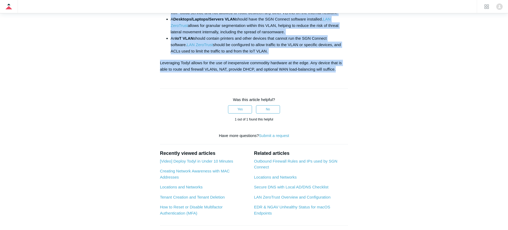
drag, startPoint x: 175, startPoint y: 104, endPoint x: 276, endPoint y: 68, distance: 107.3
copy article "Todyl's Secure Global Network (SGN) combines Software-Defined Perimeter, Cloud …"
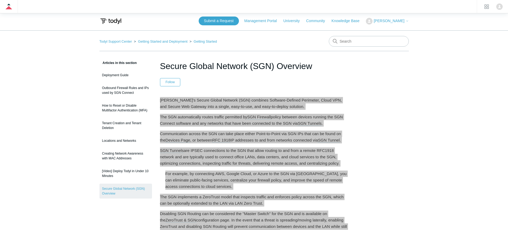
scroll to position [0, 0]
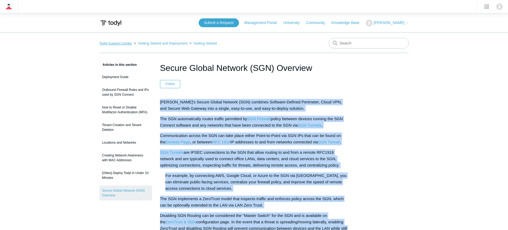
click at [114, 41] on link "Todyl Support Center" at bounding box center [115, 43] width 33 height 4
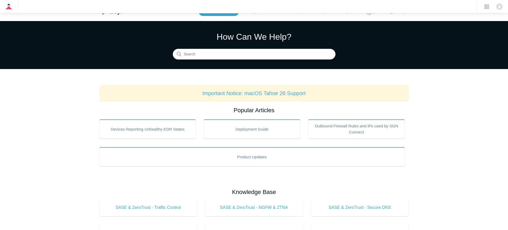
scroll to position [12, 0]
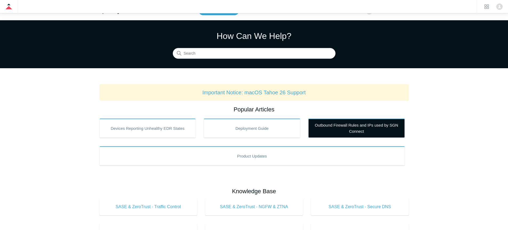
click at [335, 129] on link "Outbound Firewall Rules and IPs used by SGN Connect" at bounding box center [356, 128] width 96 height 19
